Goal: Find specific page/section: Find specific page/section

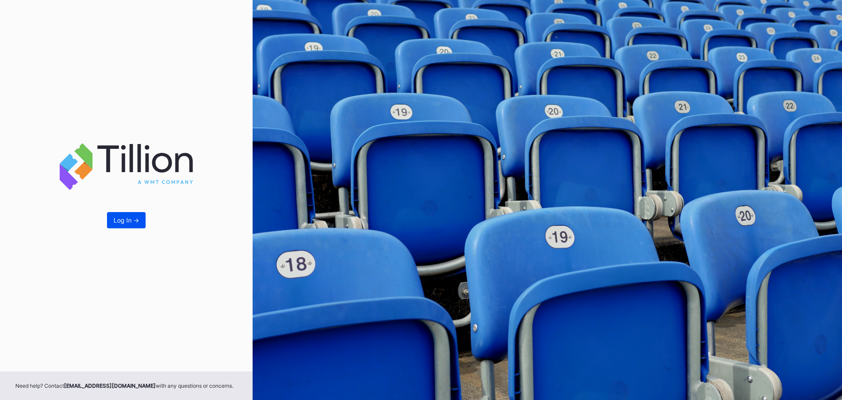
click at [122, 222] on div "Log In ->" at bounding box center [126, 219] width 25 height 7
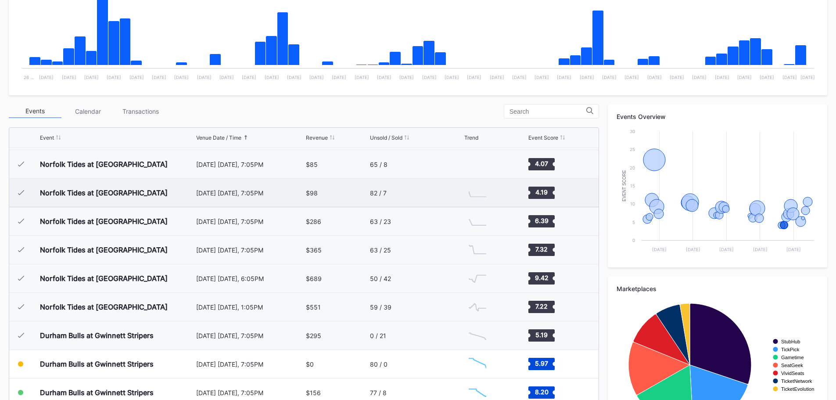
scroll to position [264, 0]
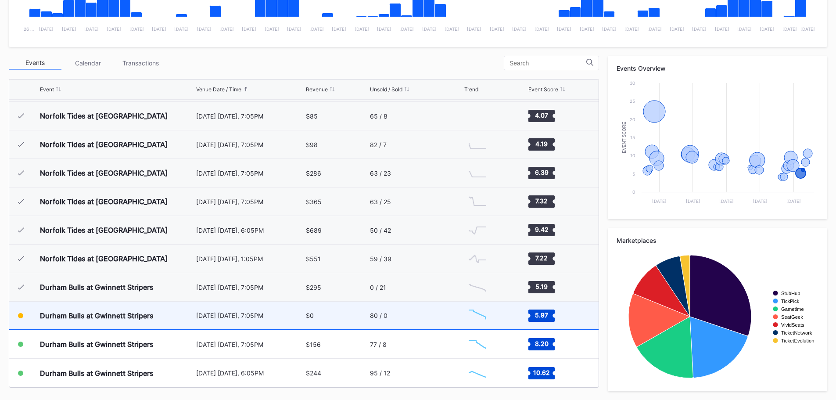
click at [158, 319] on div "Durham Bulls at Gwinnett Stripers" at bounding box center [117, 315] width 154 height 28
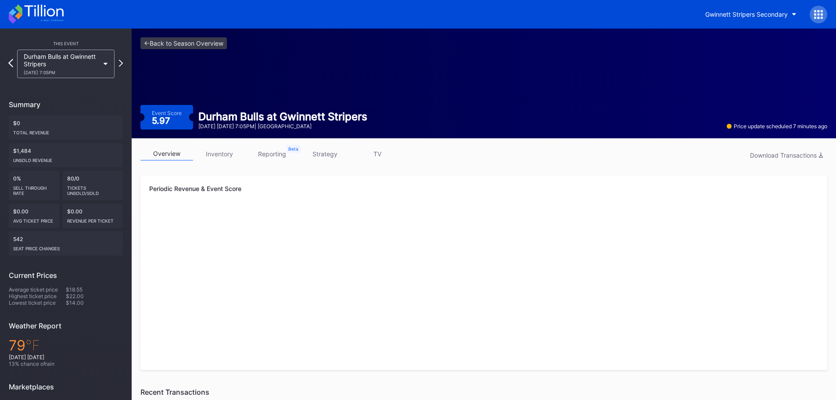
click at [11, 63] on icon at bounding box center [10, 63] width 5 height 8
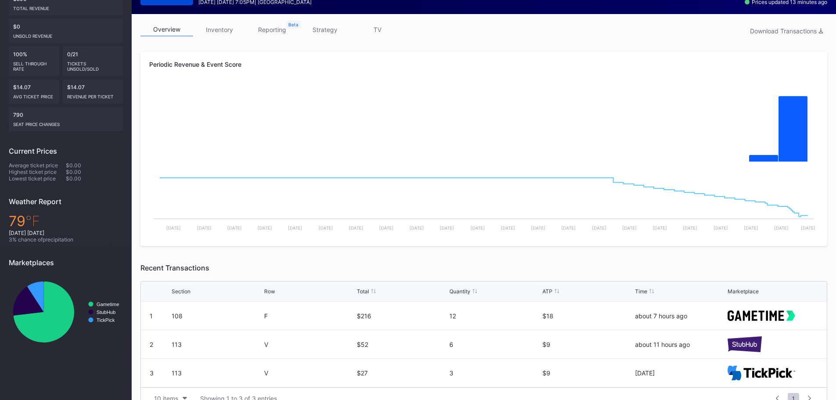
scroll to position [142, 0]
